Goal: Navigation & Orientation: Find specific page/section

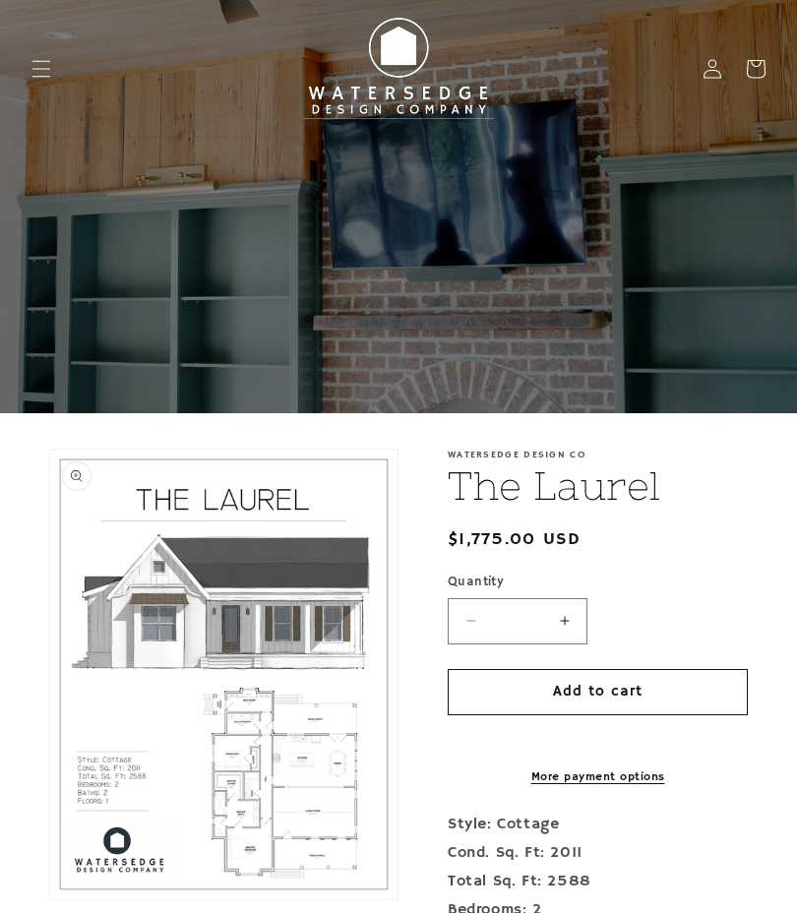
click at [50, 67] on icon "Menu" at bounding box center [41, 69] width 20 height 20
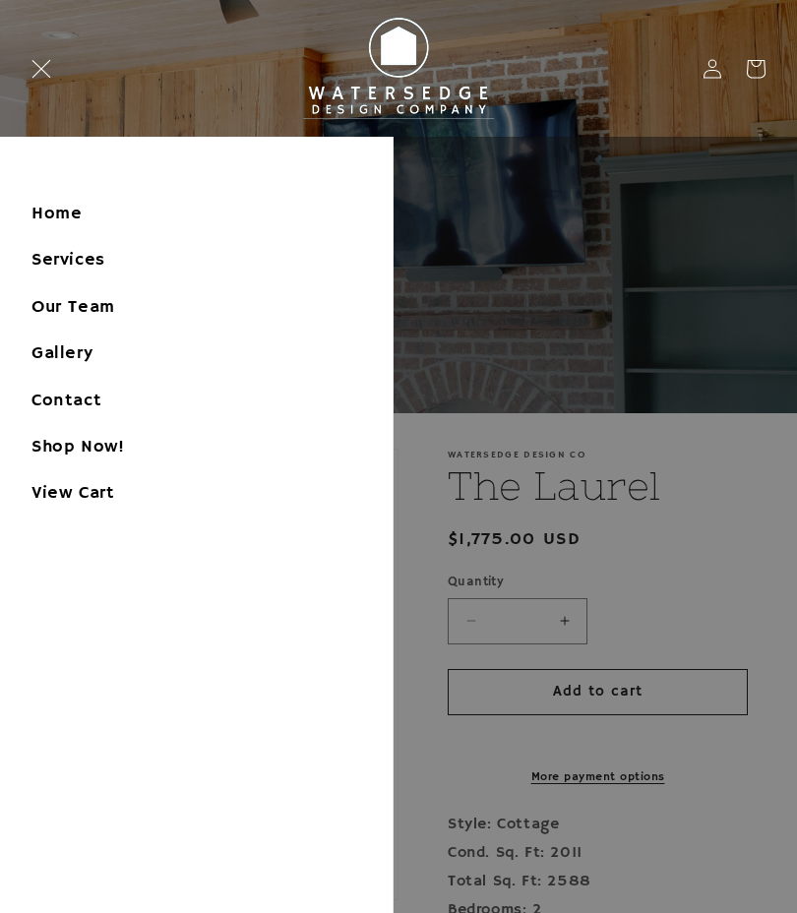
click at [41, 207] on link "Home" at bounding box center [196, 214] width 392 height 44
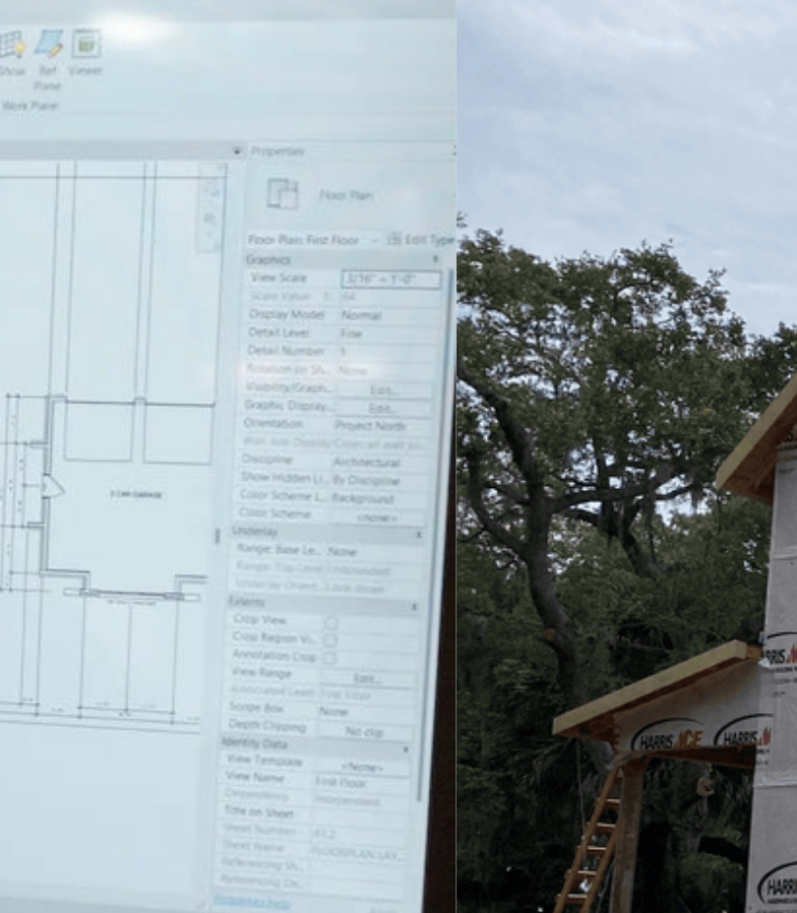
scroll to position [0, 714]
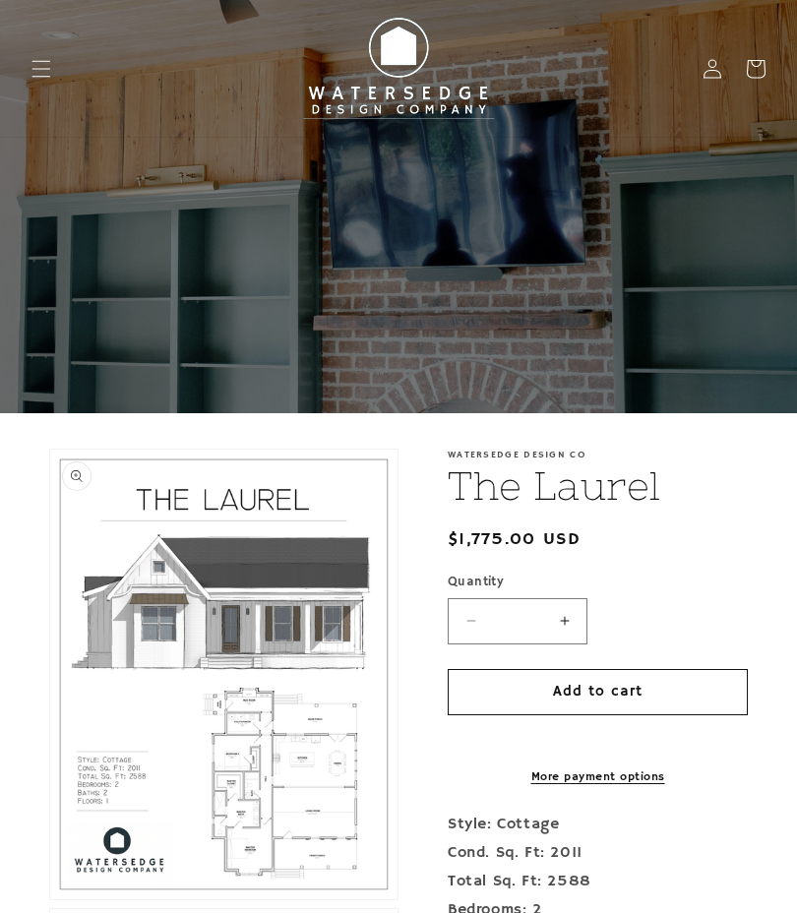
click at [47, 69] on icon "Menu" at bounding box center [41, 68] width 19 height 17
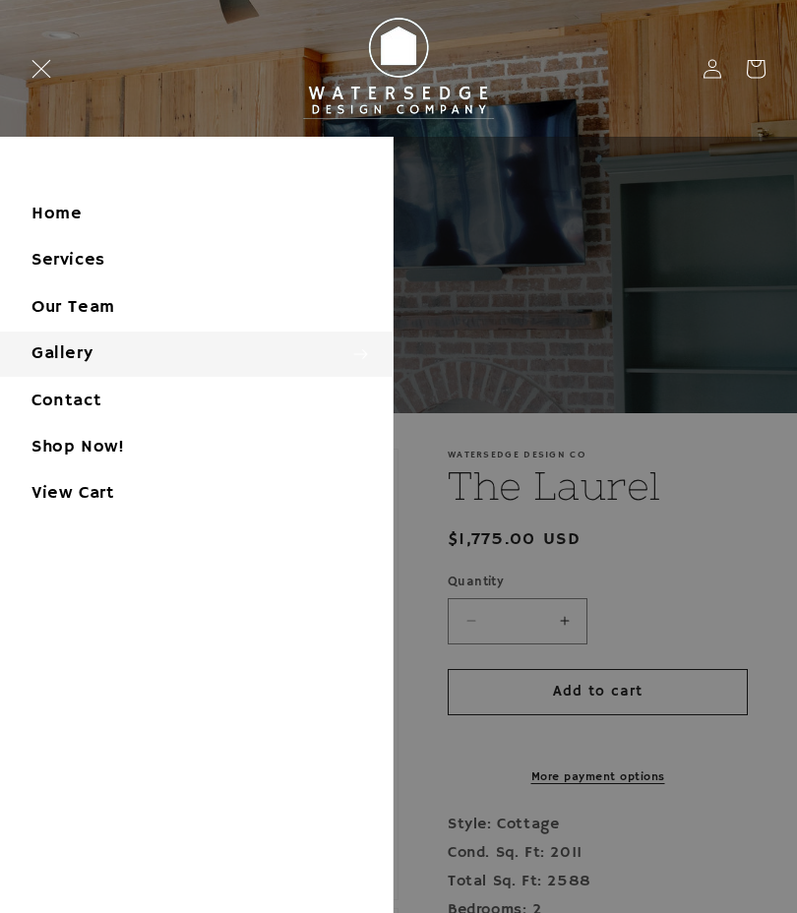
click at [44, 352] on summary "Gallery" at bounding box center [196, 353] width 392 height 44
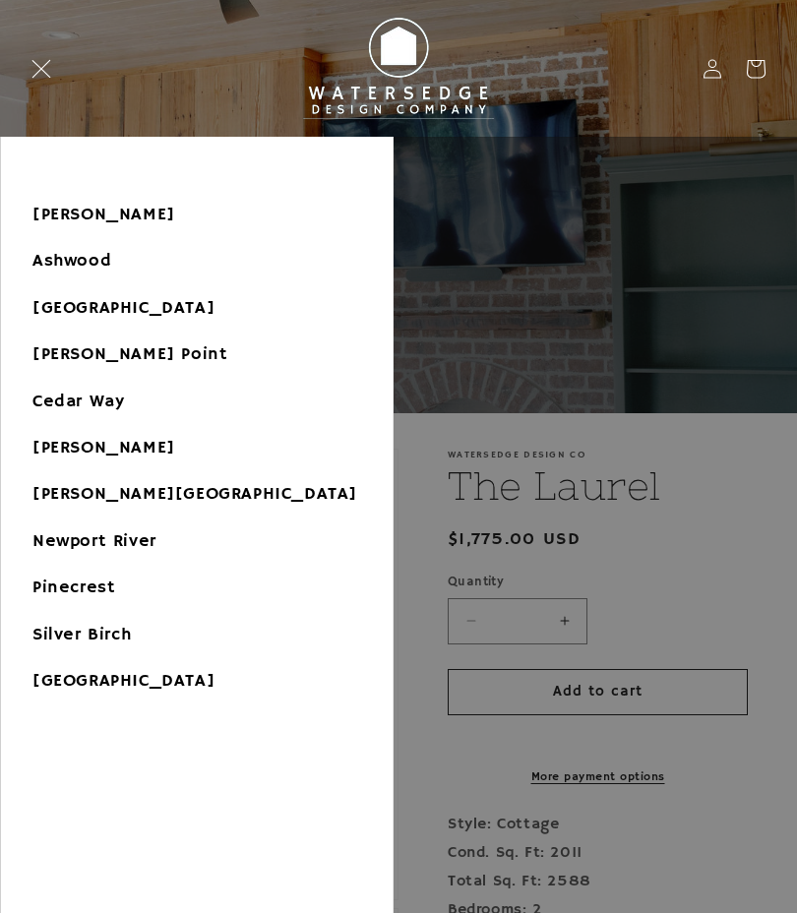
click at [64, 171] on button "Gallery" at bounding box center [196, 171] width 391 height 41
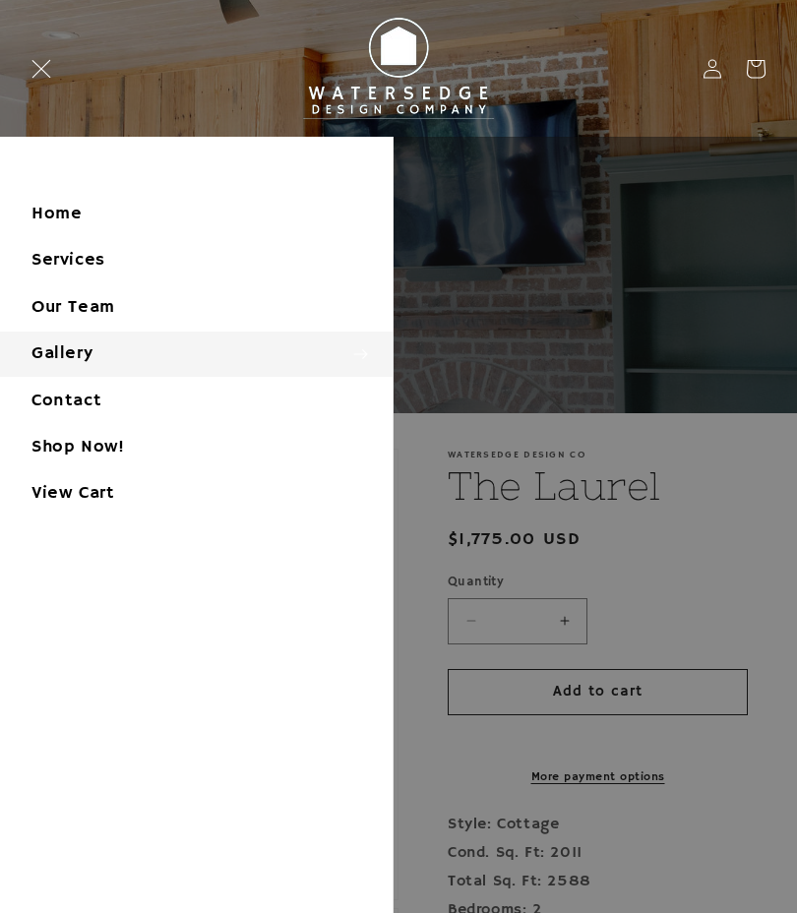
click at [59, 354] on summary "Gallery" at bounding box center [196, 353] width 392 height 44
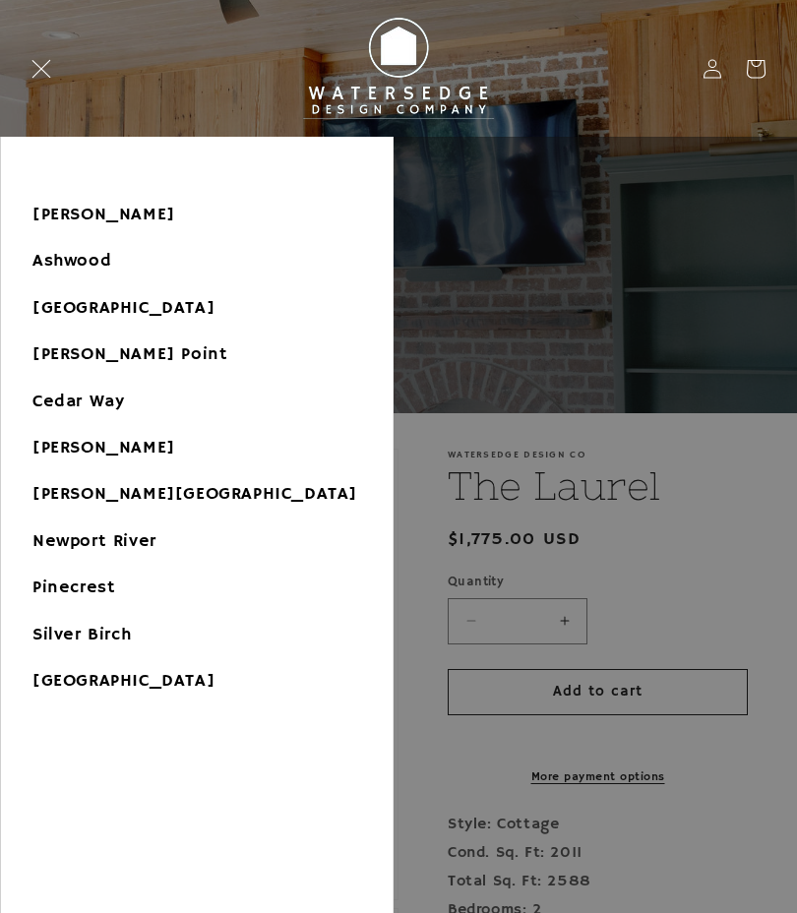
click at [49, 219] on link "[PERSON_NAME]" at bounding box center [196, 215] width 391 height 44
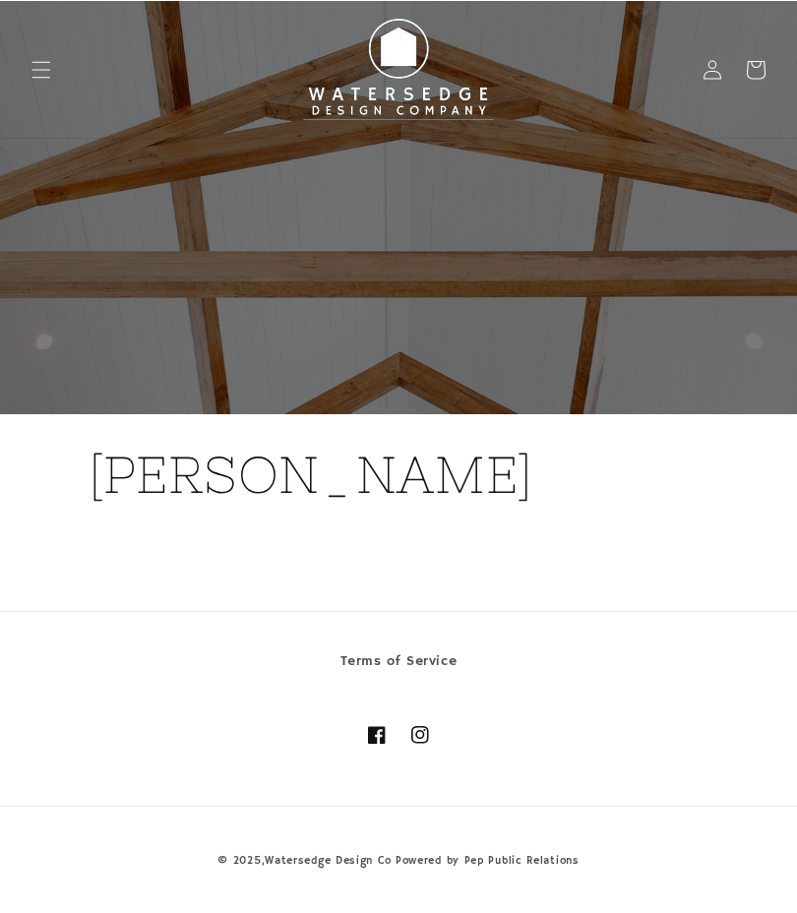
click at [54, 69] on span "Menu" at bounding box center [41, 68] width 43 height 43
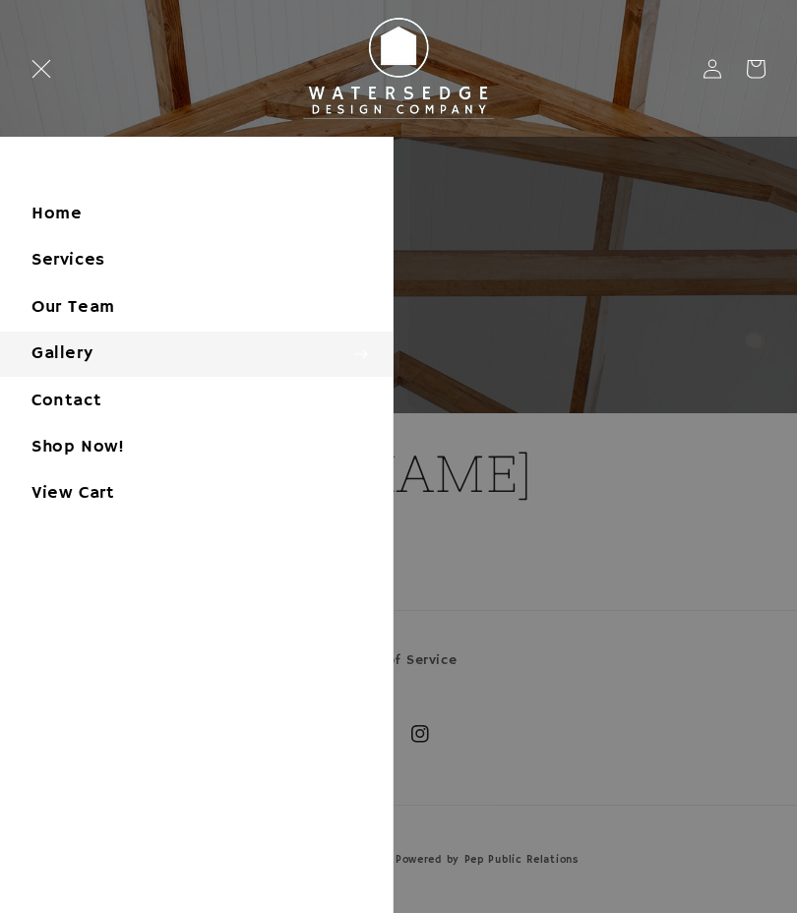
click at [160, 349] on summary "Gallery" at bounding box center [196, 353] width 392 height 44
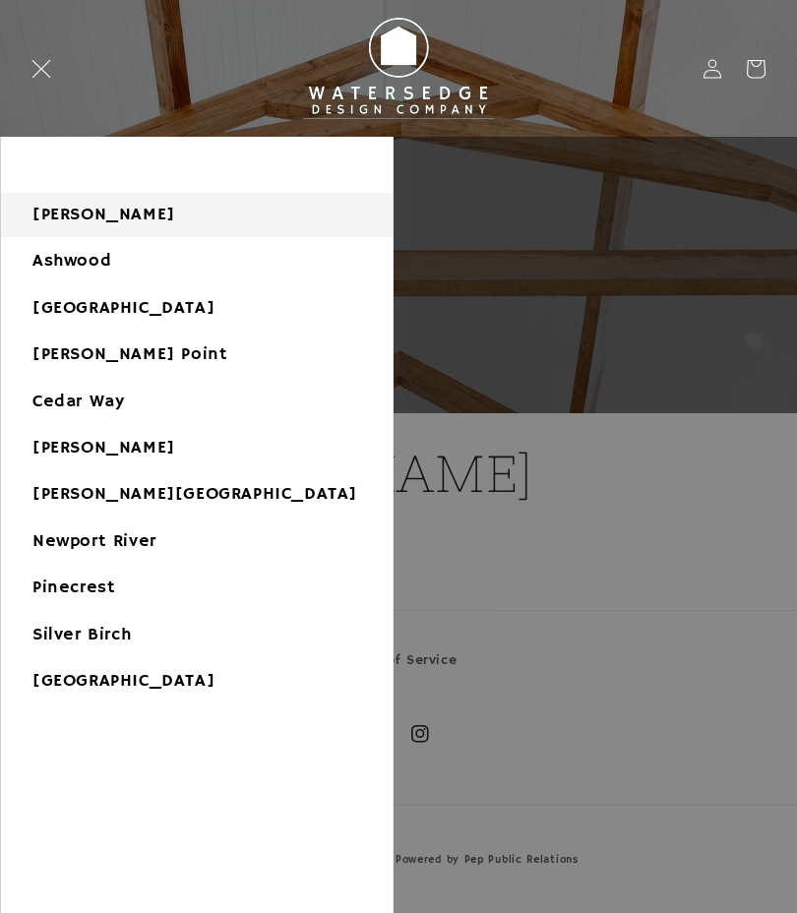
click at [154, 269] on link "Ashwood" at bounding box center [196, 261] width 391 height 44
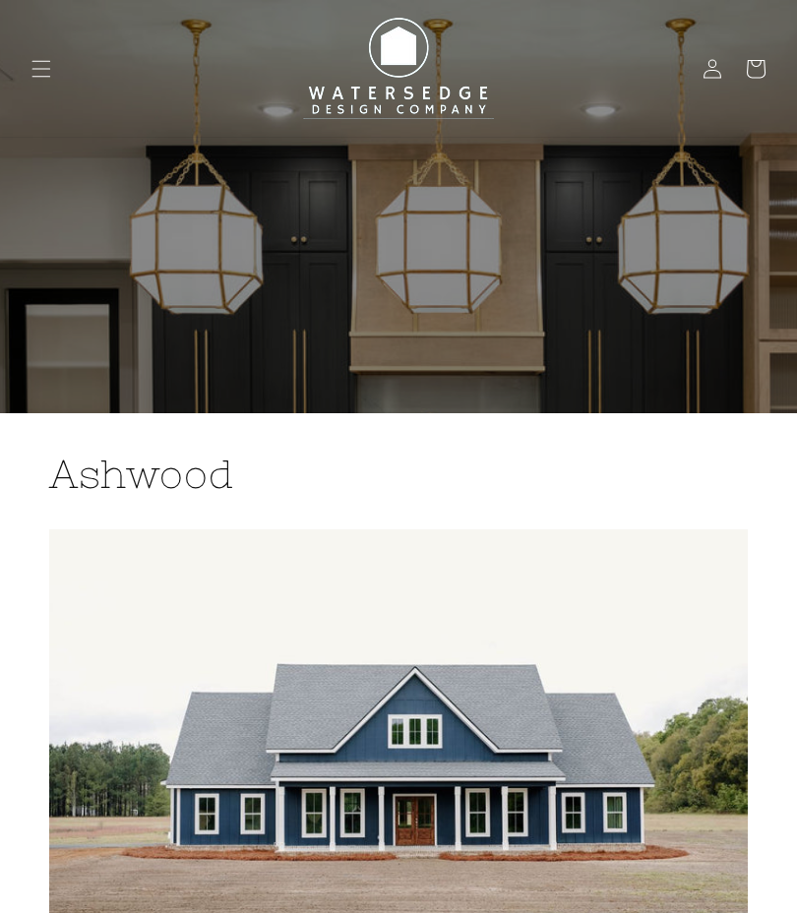
click at [43, 69] on icon "Menu" at bounding box center [41, 68] width 19 height 17
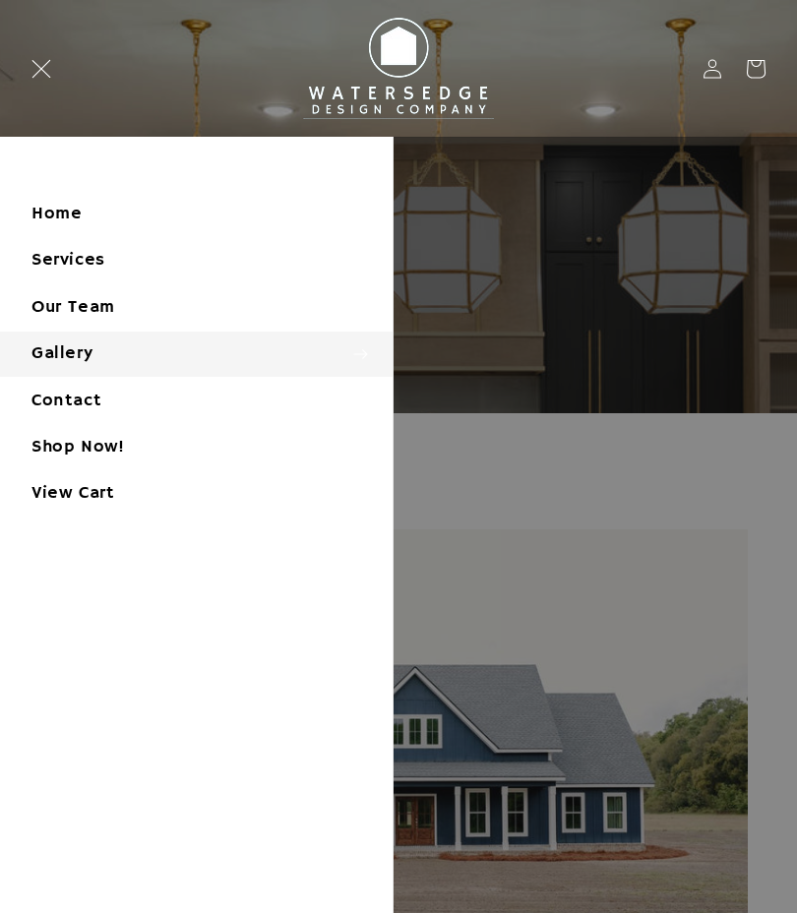
click at [61, 363] on summary "Gallery" at bounding box center [196, 353] width 392 height 44
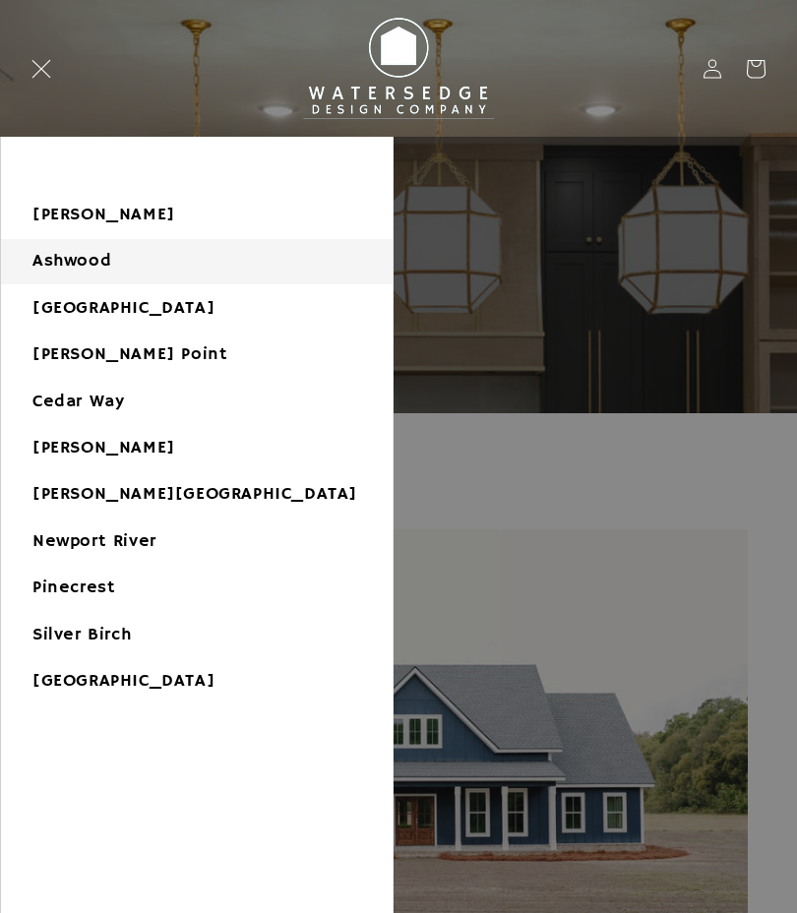
click at [44, 306] on link "[GEOGRAPHIC_DATA]" at bounding box center [196, 308] width 391 height 44
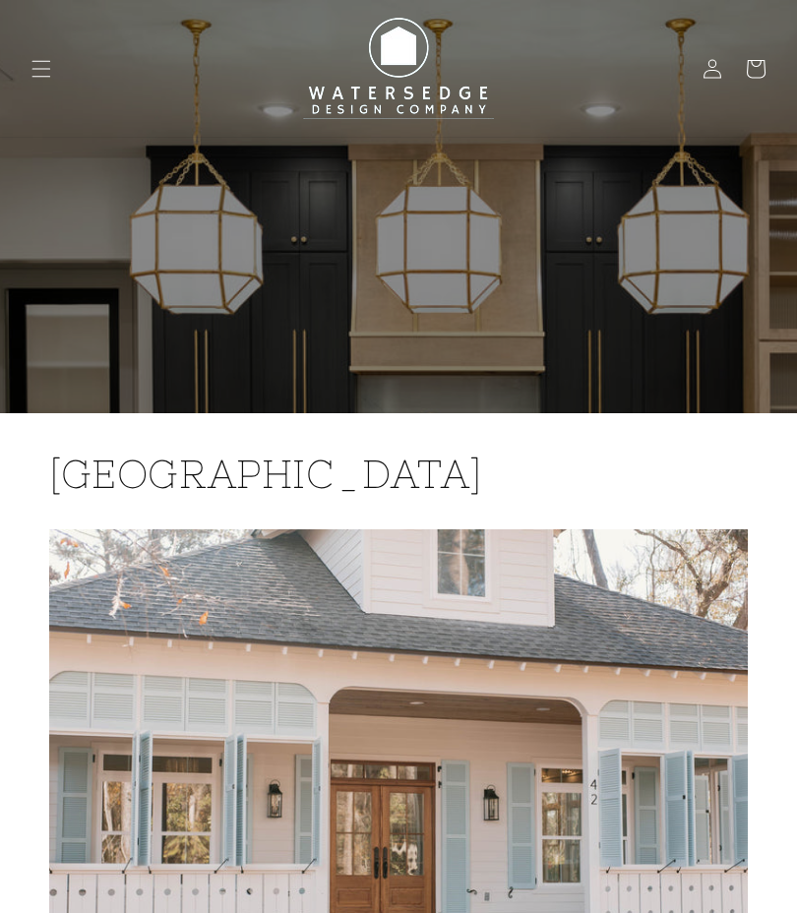
click at [43, 71] on icon "Menu" at bounding box center [41, 69] width 20 height 20
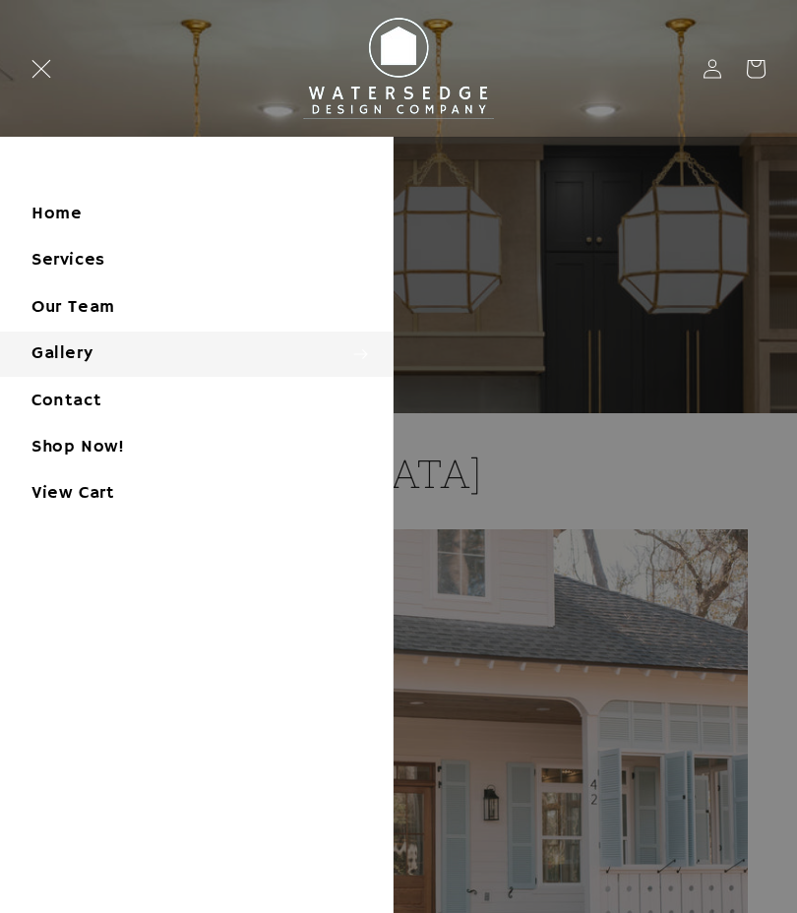
click at [45, 216] on link "Home" at bounding box center [196, 214] width 392 height 44
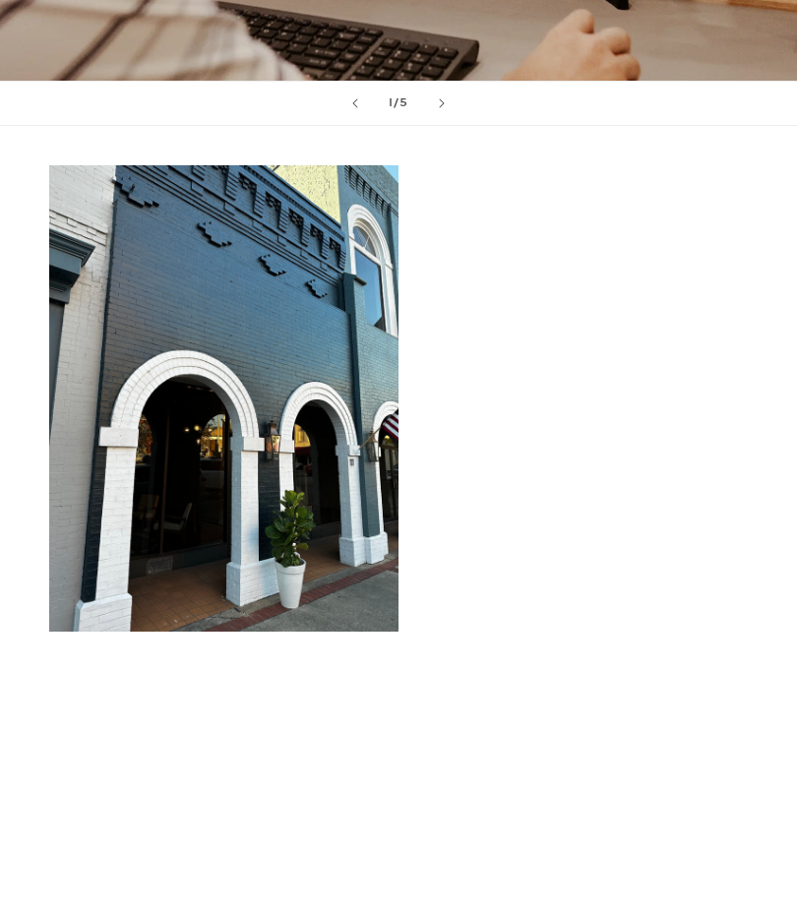
scroll to position [2906, 0]
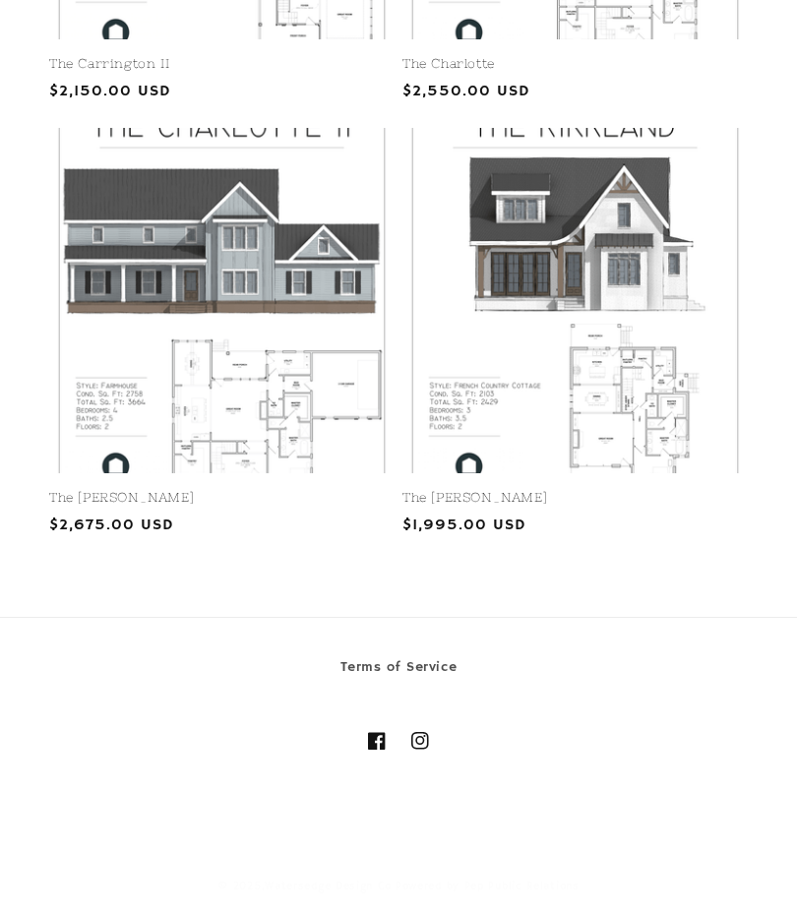
scroll to position [3175, 0]
click at [629, 490] on link "The [PERSON_NAME]" at bounding box center [574, 498] width 345 height 17
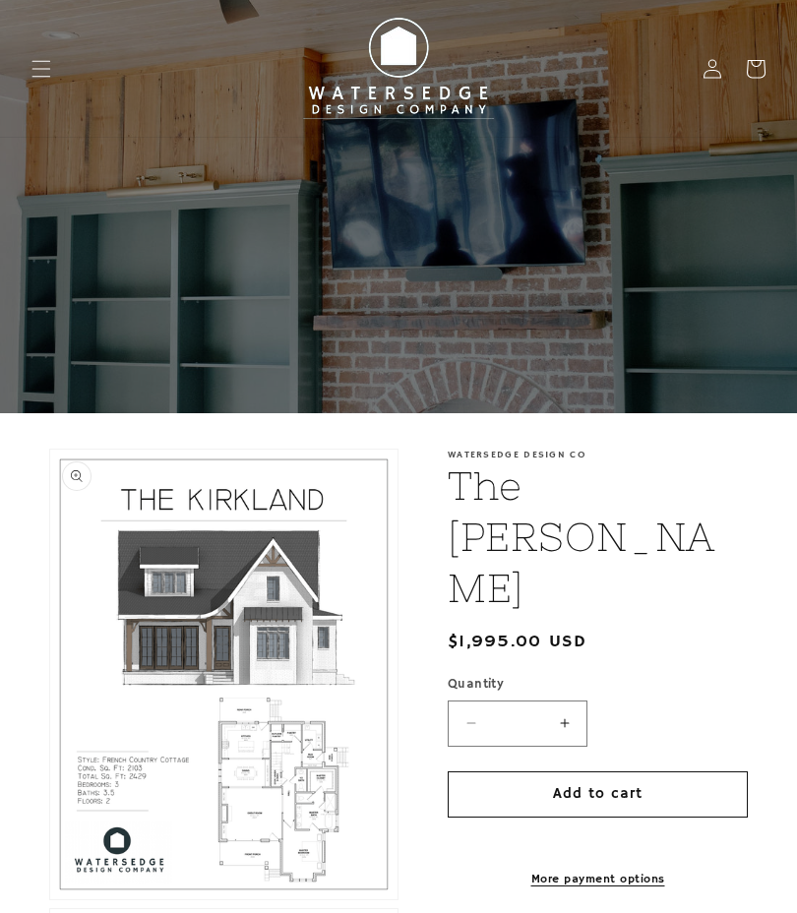
click at [30, 67] on span "Menu" at bounding box center [41, 68] width 43 height 43
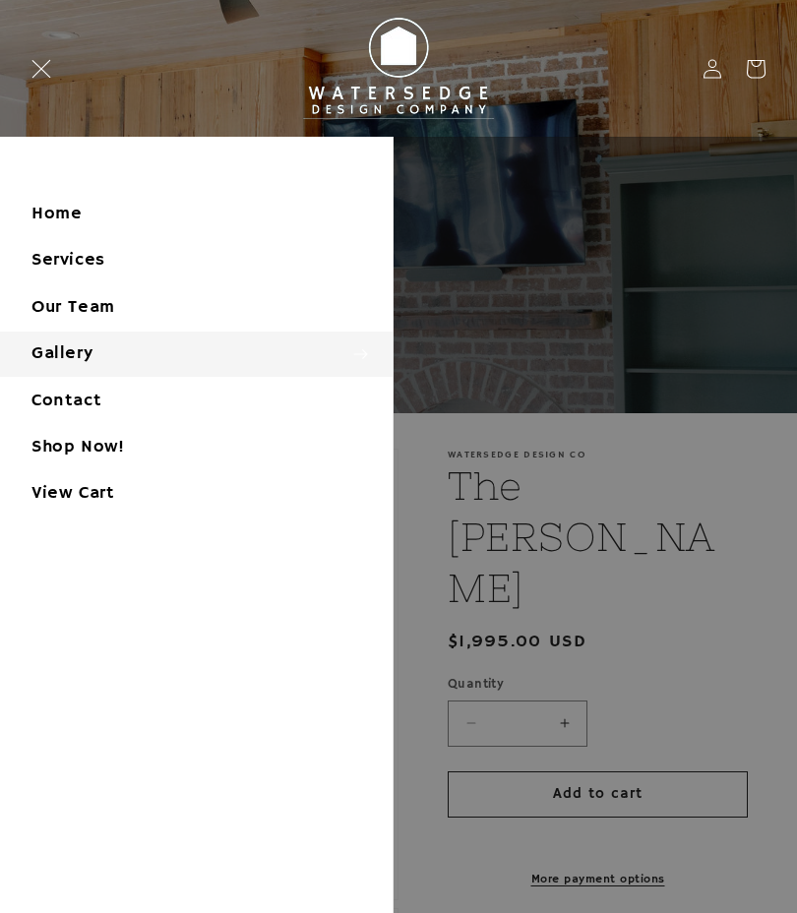
click at [37, 343] on summary "Gallery" at bounding box center [196, 353] width 392 height 44
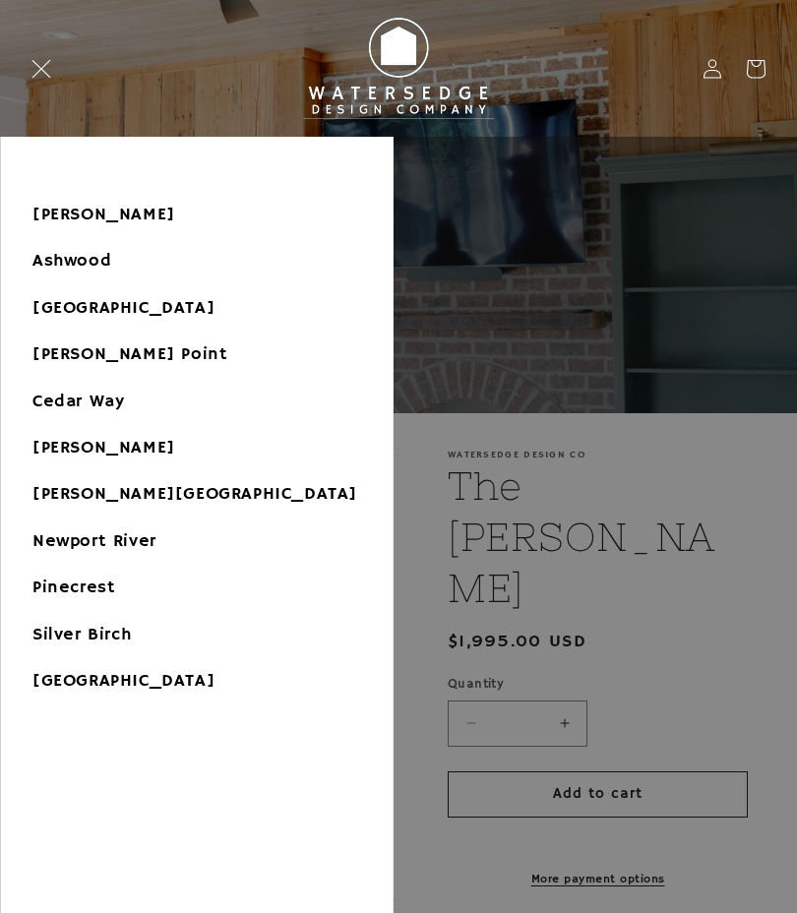
click at [48, 163] on button "Gallery" at bounding box center [196, 171] width 391 height 41
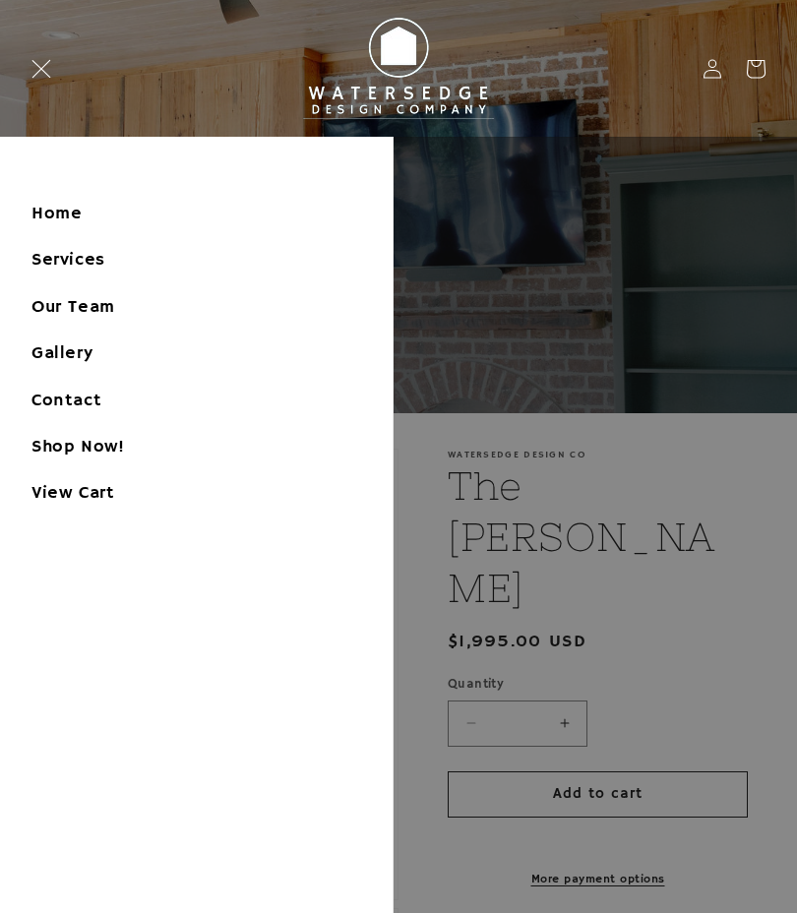
click at [34, 439] on link "Shop Now!" at bounding box center [196, 447] width 392 height 44
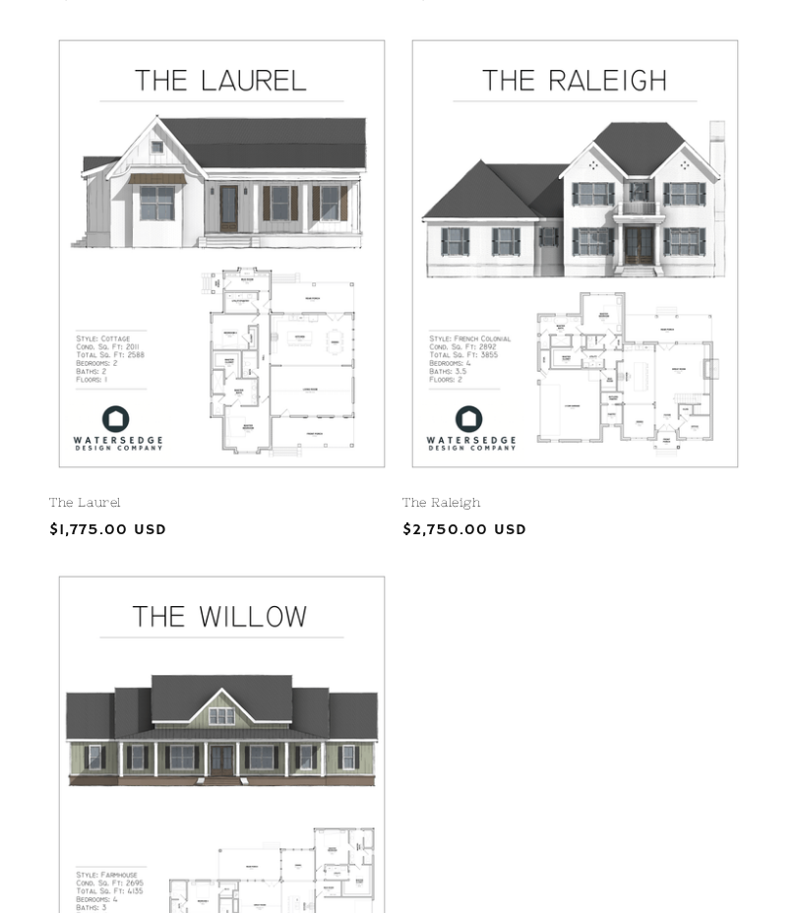
scroll to position [2089, 0]
